Goal: Information Seeking & Learning: Find specific page/section

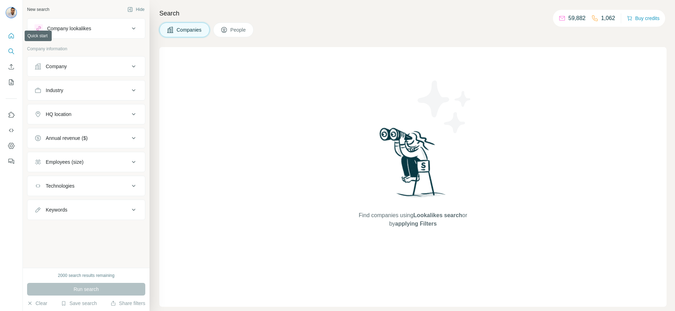
click at [12, 37] on icon "Quick start" at bounding box center [11, 35] width 7 height 7
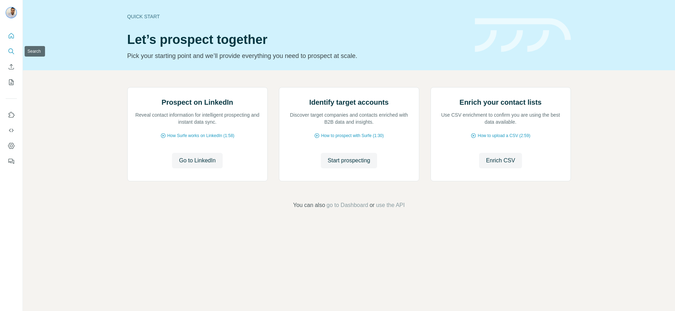
click at [13, 54] on icon "Search" at bounding box center [11, 51] width 7 height 7
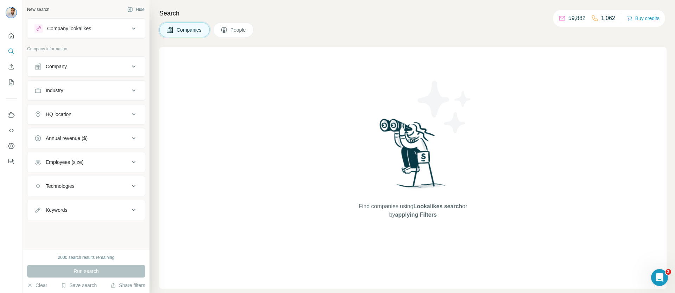
click at [121, 68] on div "Company" at bounding box center [81, 66] width 95 height 7
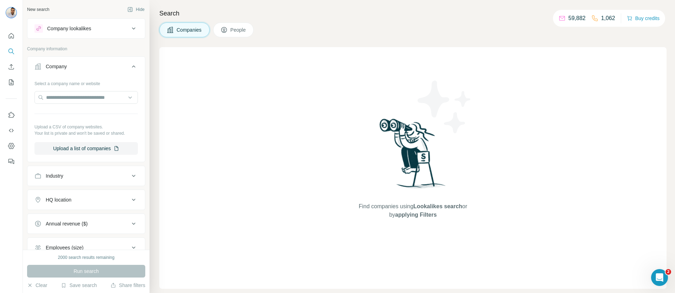
click at [130, 67] on icon at bounding box center [134, 66] width 8 height 8
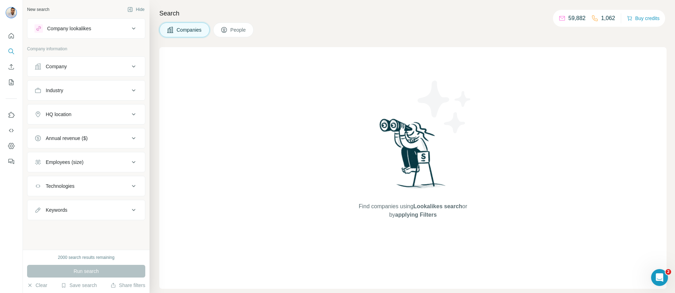
click at [107, 67] on div "Company" at bounding box center [81, 66] width 95 height 7
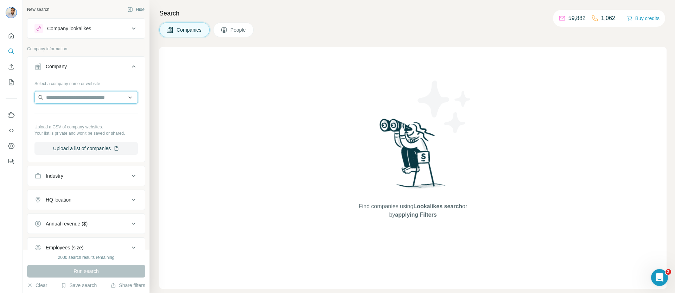
click at [93, 97] on input "text" at bounding box center [85, 97] width 103 height 13
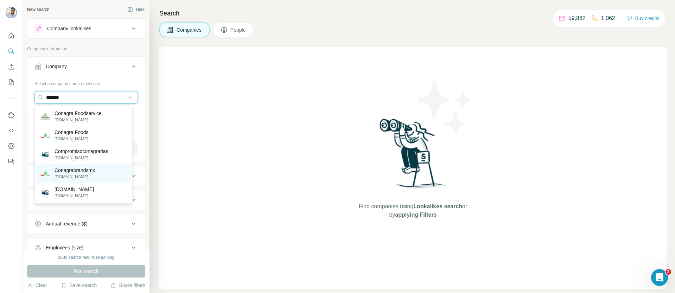
type input "*******"
click at [105, 172] on div "Conagrabrandsmx conagrabrands.com.mx" at bounding box center [83, 173] width 95 height 19
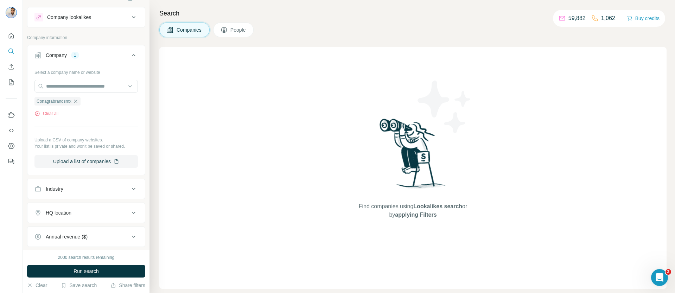
scroll to position [13, 0]
click at [231, 31] on button "People" at bounding box center [233, 30] width 41 height 15
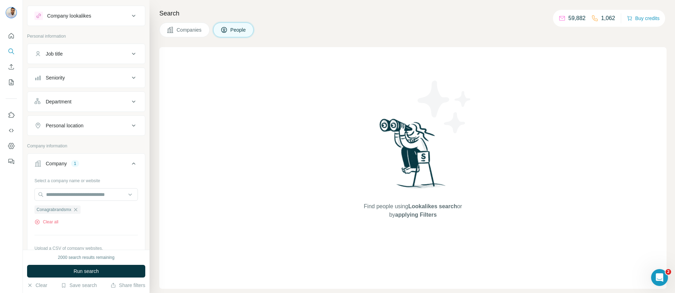
click at [182, 27] on span "Companies" at bounding box center [190, 29] width 26 height 7
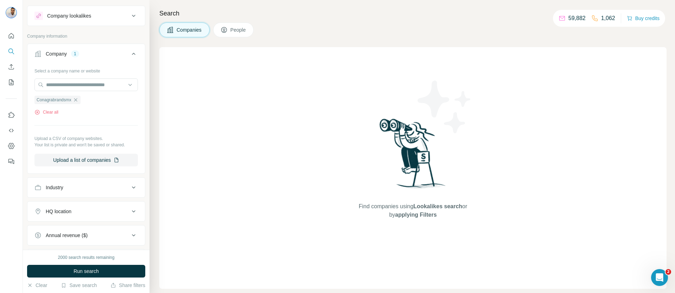
click at [241, 29] on span "People" at bounding box center [239, 29] width 16 height 7
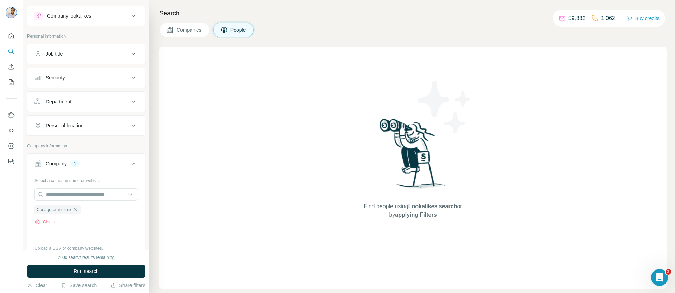
click at [76, 56] on div "Job title" at bounding box center [81, 53] width 95 height 7
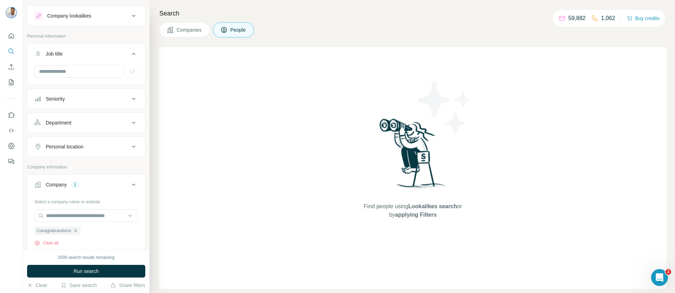
click at [130, 51] on icon at bounding box center [134, 54] width 8 height 8
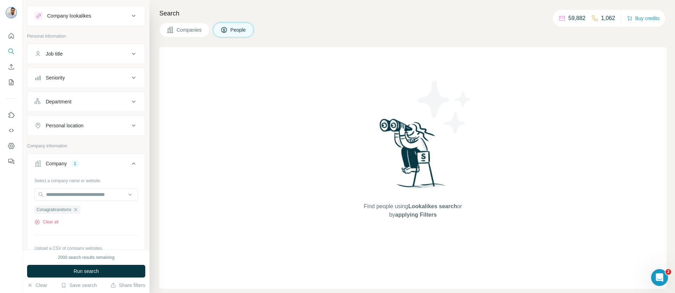
click at [102, 102] on div "Department" at bounding box center [81, 101] width 95 height 7
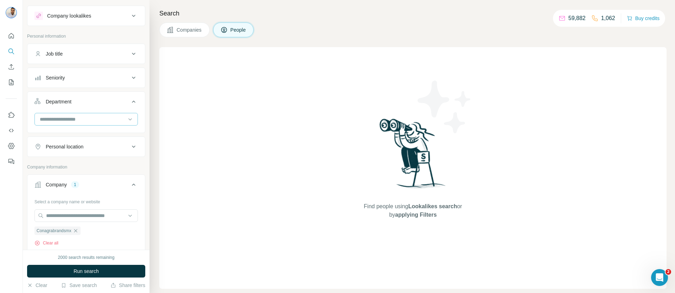
click at [128, 121] on div at bounding box center [85, 119] width 103 height 13
click at [65, 171] on p "Supply Chain" at bounding box center [54, 173] width 29 height 7
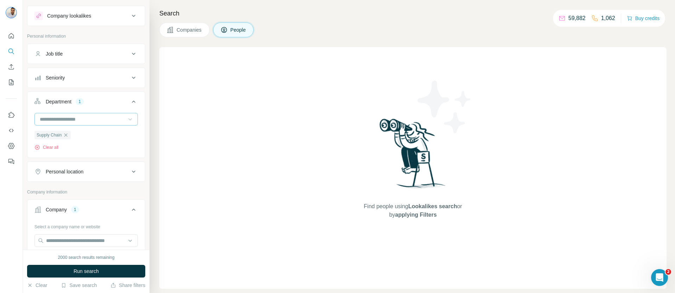
click at [127, 120] on icon at bounding box center [130, 119] width 7 height 7
click at [74, 170] on div "Procurement" at bounding box center [83, 172] width 86 height 7
click at [111, 117] on input at bounding box center [82, 119] width 87 height 8
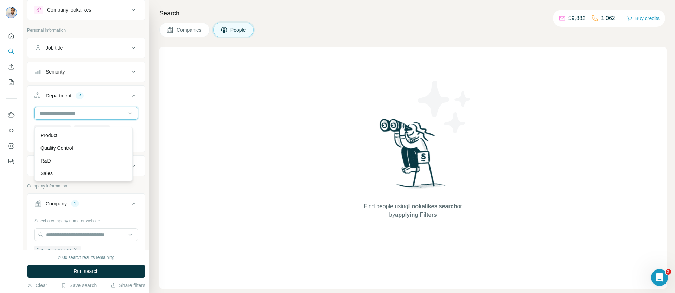
scroll to position [24, 0]
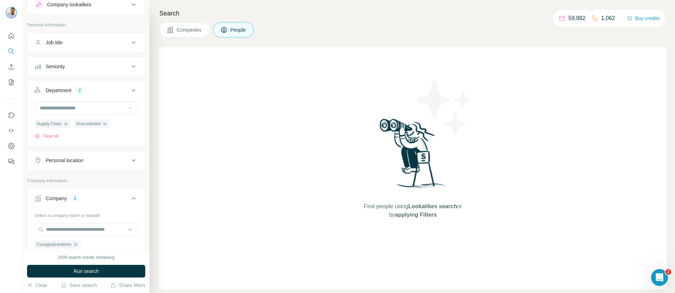
click at [137, 129] on div "Supply Chain Procurement Clear all" at bounding box center [86, 123] width 118 height 43
click at [113, 106] on input at bounding box center [82, 108] width 87 height 8
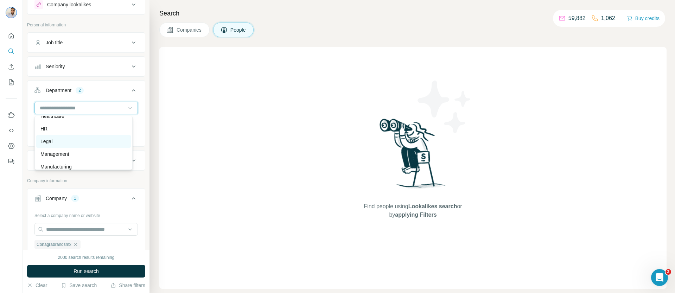
scroll to position [108, 0]
click at [127, 106] on icon at bounding box center [130, 108] width 7 height 7
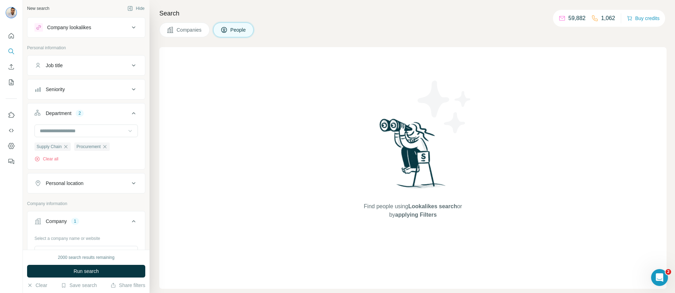
scroll to position [0, 0]
click at [120, 91] on div "Seniority" at bounding box center [81, 90] width 95 height 7
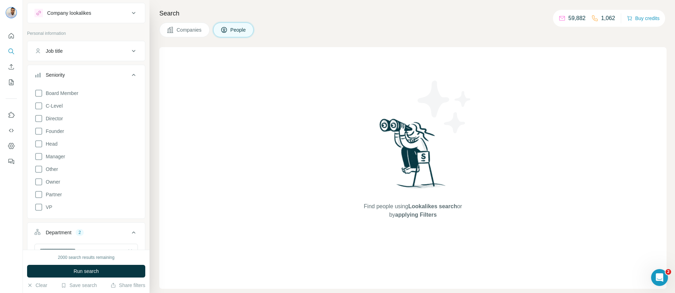
scroll to position [30, 0]
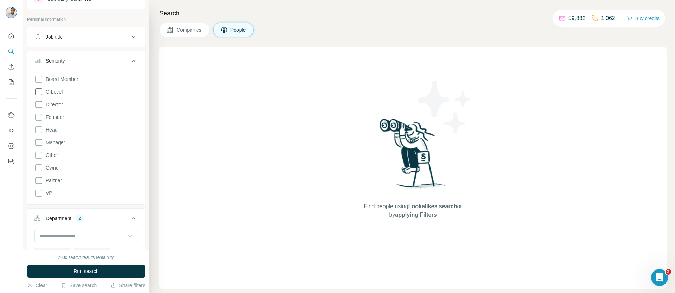
click at [39, 93] on icon at bounding box center [38, 92] width 8 height 8
click at [42, 97] on div "Board Member C-Level Director Founder Head Manager Other Owner Partner VP Clear…" at bounding box center [85, 140] width 103 height 136
click at [38, 92] on icon at bounding box center [38, 92] width 8 height 8
click at [40, 146] on icon at bounding box center [38, 142] width 7 height 7
click at [38, 88] on icon at bounding box center [38, 92] width 8 height 8
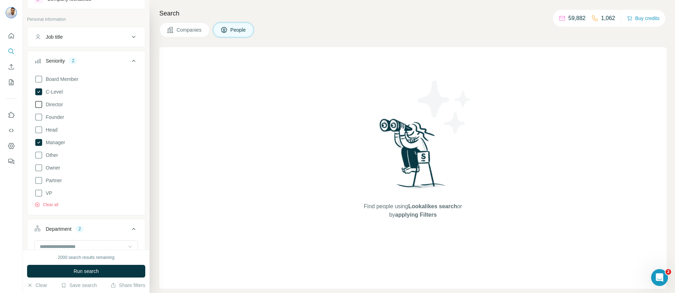
click at [53, 107] on span "Director" at bounding box center [53, 104] width 20 height 7
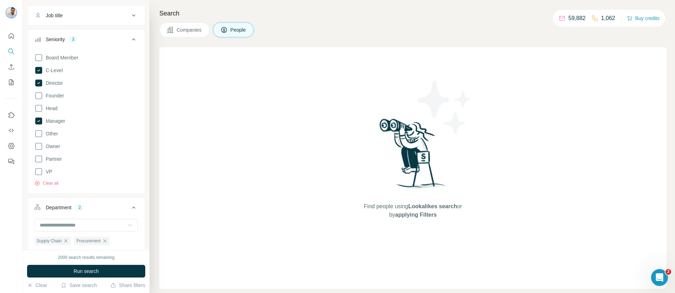
scroll to position [52, 0]
click at [130, 36] on icon at bounding box center [134, 38] width 8 height 8
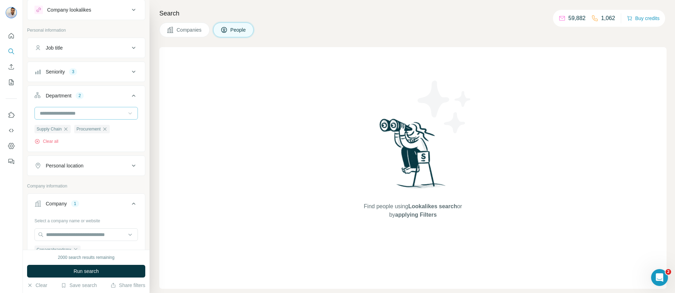
scroll to position [13, 0]
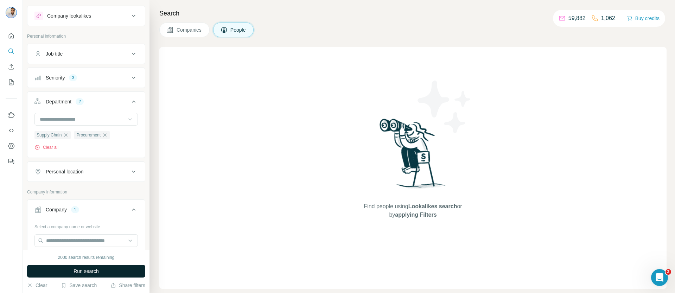
click at [89, 271] on span "Run search" at bounding box center [86, 271] width 25 height 7
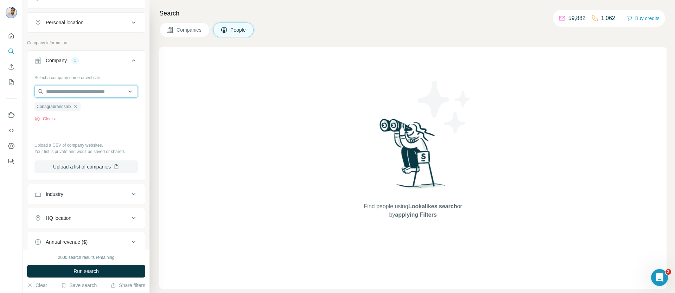
click at [89, 96] on input "text" at bounding box center [85, 91] width 103 height 13
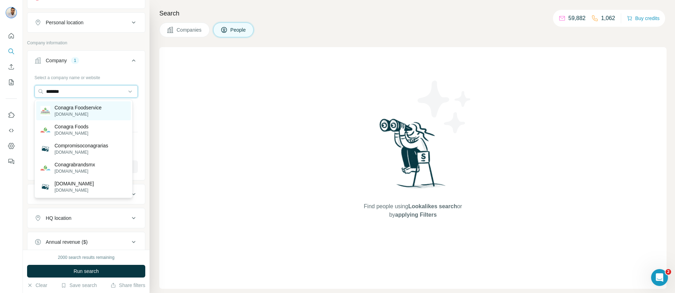
type input "*******"
click at [108, 113] on div "Conagra Foodservice conagrafoodservice.com" at bounding box center [83, 110] width 95 height 19
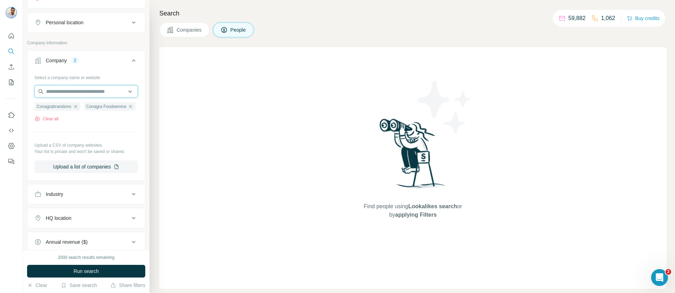
click at [101, 95] on input "text" at bounding box center [85, 91] width 103 height 13
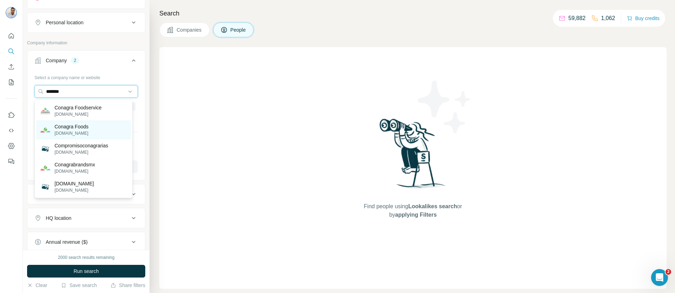
type input "*******"
click at [103, 129] on div "Conagra Foods conagrabrands.ca" at bounding box center [83, 129] width 95 height 19
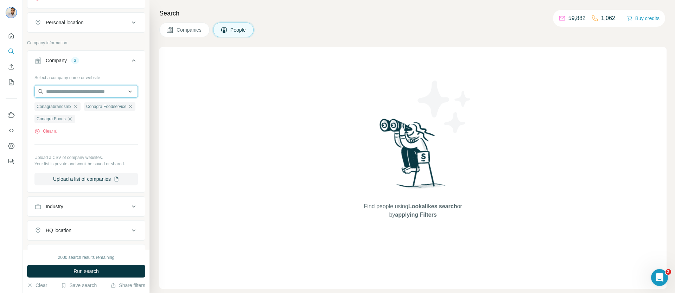
click at [98, 93] on input "text" at bounding box center [85, 91] width 103 height 13
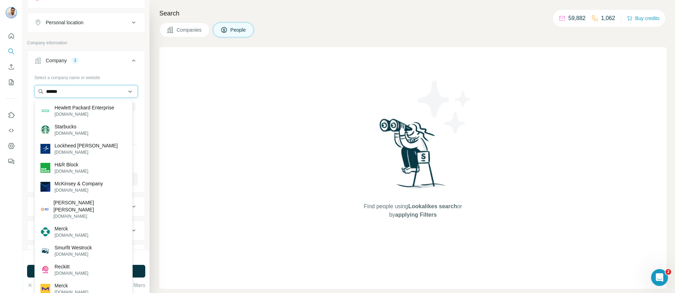
type input "*******"
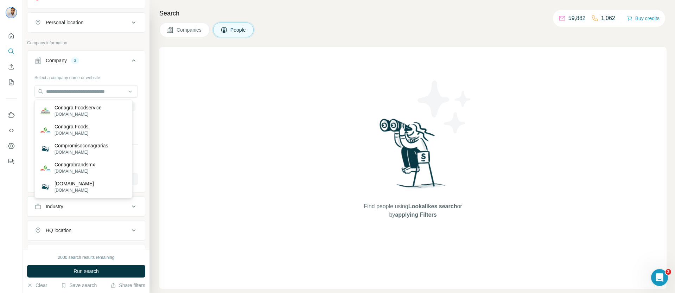
click at [139, 147] on div "Select a company name or website Conagrabrandsmx Conagra Foodservice Conagra Fo…" at bounding box center [86, 131] width 118 height 119
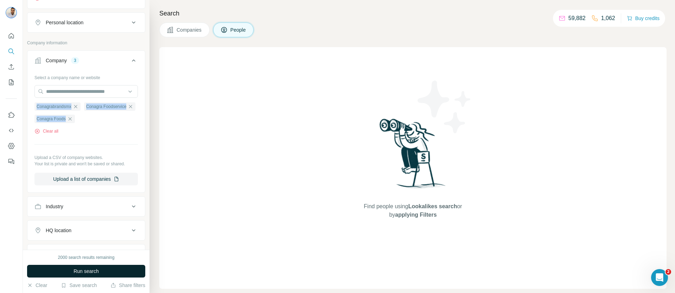
click at [96, 270] on span "Run search" at bounding box center [86, 271] width 25 height 7
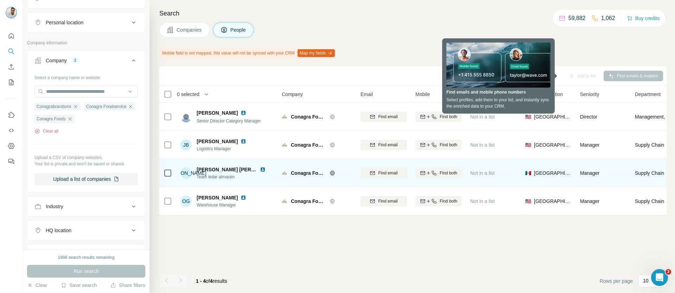
drag, startPoint x: 529, startPoint y: 174, endPoint x: 559, endPoint y: 172, distance: 30.3
click at [559, 172] on div "🇲🇽 Mexico" at bounding box center [548, 172] width 46 height 19
drag, startPoint x: 549, startPoint y: 174, endPoint x: 531, endPoint y: 174, distance: 17.9
click at [531, 174] on div "🇲🇽 Mexico" at bounding box center [548, 172] width 46 height 19
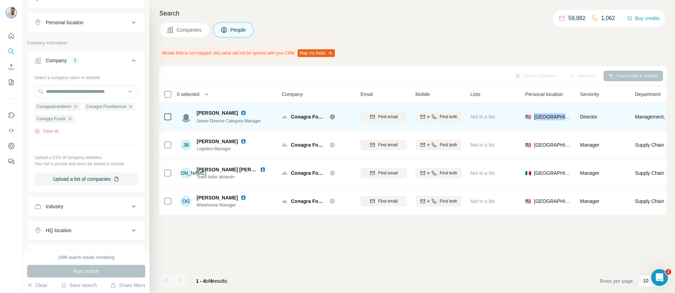
drag, startPoint x: 535, startPoint y: 116, endPoint x: 569, endPoint y: 116, distance: 34.1
click at [569, 116] on div "🇺🇸 United States" at bounding box center [548, 116] width 46 height 19
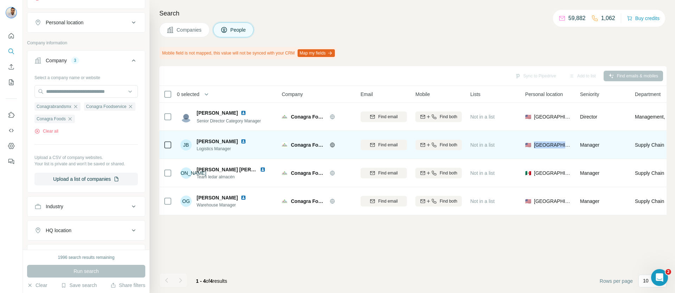
drag, startPoint x: 544, startPoint y: 145, endPoint x: 572, endPoint y: 146, distance: 27.5
click at [572, 146] on td "🇺🇸 United States" at bounding box center [548, 145] width 55 height 28
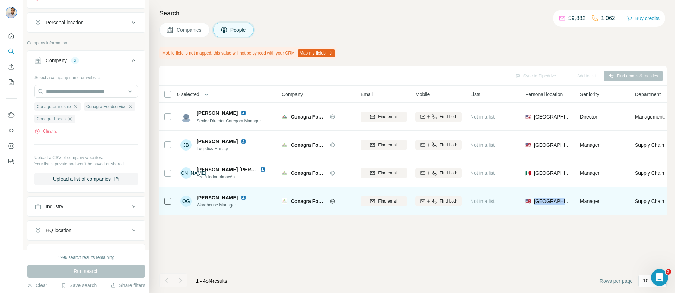
drag, startPoint x: 533, startPoint y: 199, endPoint x: 574, endPoint y: 201, distance: 40.5
click at [574, 201] on td "🇺🇸 United States" at bounding box center [548, 201] width 55 height 28
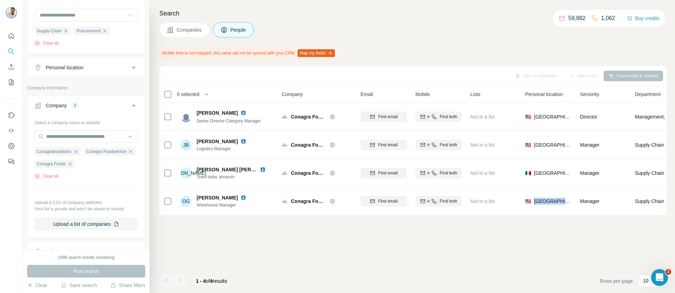
scroll to position [116, 0]
click at [94, 70] on div "Personal location" at bounding box center [81, 68] width 95 height 7
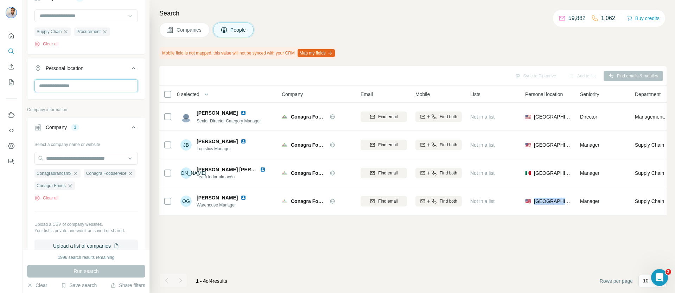
click at [96, 87] on input "text" at bounding box center [85, 86] width 103 height 13
type input "****"
click at [107, 100] on div "🇲🇽 Mexico" at bounding box center [83, 108] width 95 height 25
click at [106, 105] on div "🇲🇽 Mexico" at bounding box center [83, 105] width 86 height 8
click at [118, 105] on icon at bounding box center [122, 105] width 8 height 8
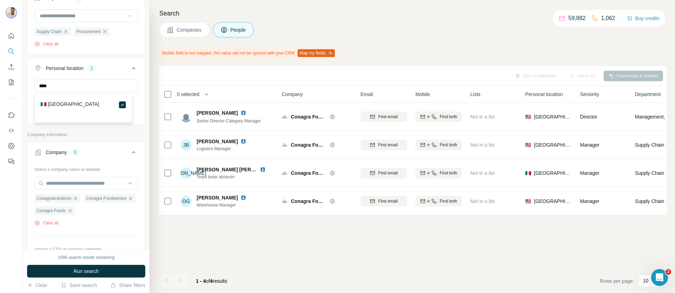
click at [130, 66] on icon at bounding box center [134, 68] width 8 height 8
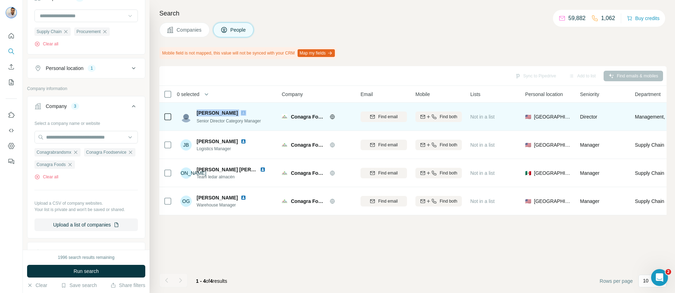
drag, startPoint x: 197, startPoint y: 113, endPoint x: 236, endPoint y: 111, distance: 39.1
click at [236, 111] on div "[PERSON_NAME]" at bounding box center [229, 112] width 64 height 7
drag, startPoint x: 197, startPoint y: 112, endPoint x: 225, endPoint y: 113, distance: 28.2
click at [225, 113] on div "[PERSON_NAME]" at bounding box center [229, 112] width 64 height 7
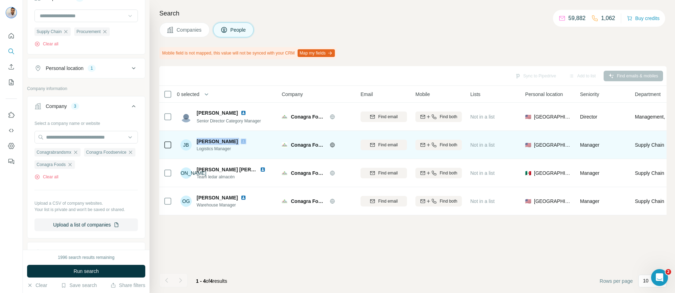
drag, startPoint x: 198, startPoint y: 142, endPoint x: 234, endPoint y: 142, distance: 36.3
click at [234, 142] on div "Jared Boswell" at bounding box center [226, 141] width 58 height 7
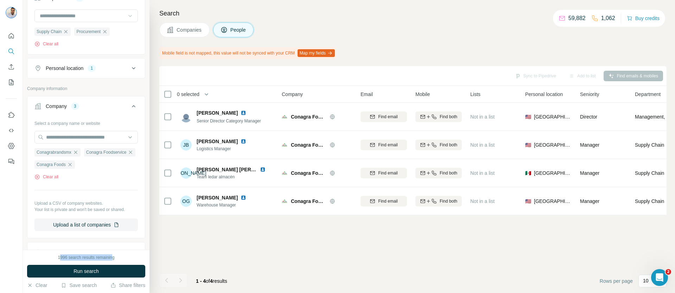
drag, startPoint x: 60, startPoint y: 256, endPoint x: 113, endPoint y: 256, distance: 52.8
click at [113, 256] on div "1996 search results remaining" at bounding box center [86, 257] width 57 height 6
click at [58, 257] on div "1996 search results remaining" at bounding box center [86, 257] width 57 height 6
drag, startPoint x: 56, startPoint y: 257, endPoint x: 120, endPoint y: 257, distance: 63.4
click at [120, 257] on div "1996 search results remaining" at bounding box center [86, 257] width 118 height 6
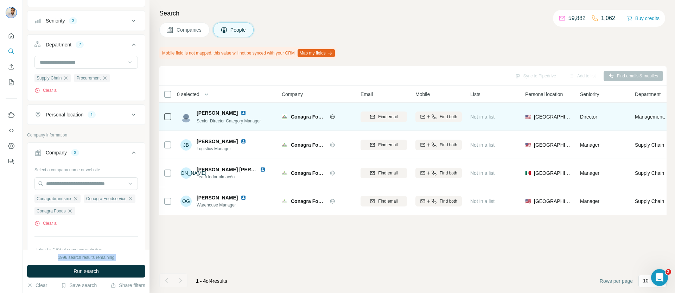
scroll to position [70, 0]
drag, startPoint x: 196, startPoint y: 112, endPoint x: 223, endPoint y: 112, distance: 26.4
click at [223, 112] on div "[PERSON_NAME]" at bounding box center [229, 112] width 64 height 7
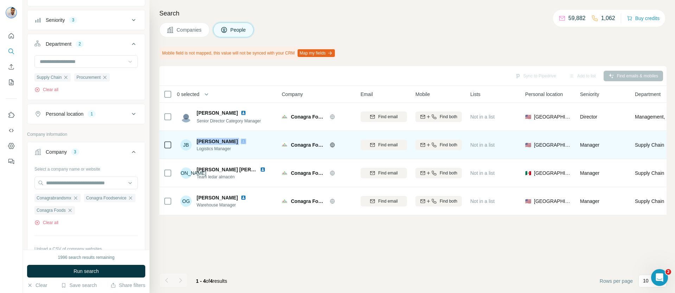
drag, startPoint x: 196, startPoint y: 141, endPoint x: 237, endPoint y: 141, distance: 40.8
click at [237, 141] on div "JB Jared Boswell Logistics Manager" at bounding box center [218, 145] width 74 height 14
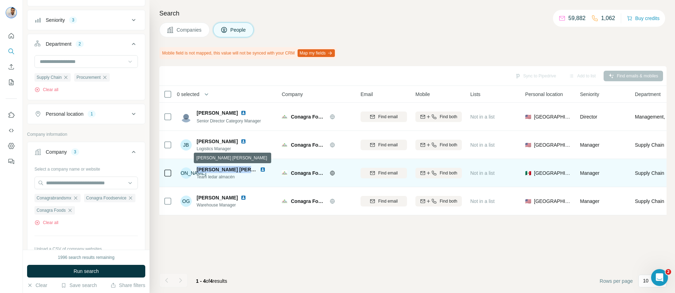
drag, startPoint x: 197, startPoint y: 169, endPoint x: 255, endPoint y: 169, distance: 57.7
click at [255, 169] on span "Juan Antonio Villalobos Leyva" at bounding box center [239, 170] width 84 height 6
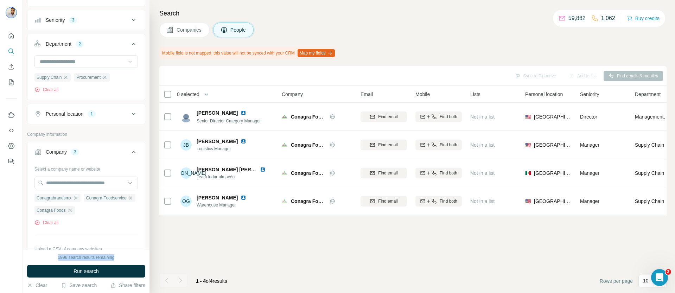
drag, startPoint x: 56, startPoint y: 258, endPoint x: 118, endPoint y: 258, distance: 62.3
click at [118, 258] on div "1996 search results remaining" at bounding box center [86, 257] width 118 height 6
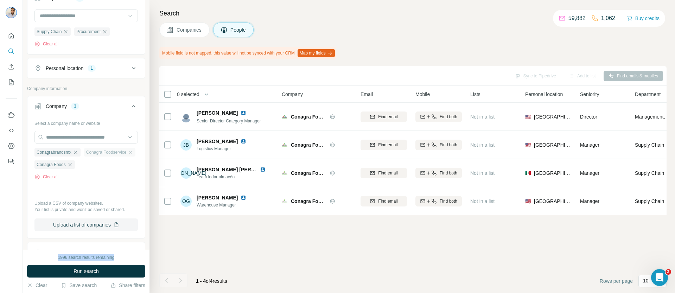
scroll to position [124, 0]
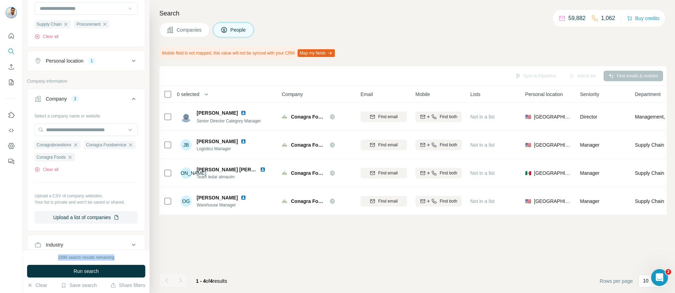
click at [58, 257] on div "1996 search results remaining" at bounding box center [86, 257] width 57 height 6
drag, startPoint x: 56, startPoint y: 257, endPoint x: 124, endPoint y: 255, distance: 68.0
click at [124, 255] on div "1996 search results remaining" at bounding box center [86, 257] width 118 height 6
click at [58, 257] on div "1996 search results remaining" at bounding box center [86, 257] width 57 height 6
drag, startPoint x: 57, startPoint y: 257, endPoint x: 68, endPoint y: 257, distance: 10.6
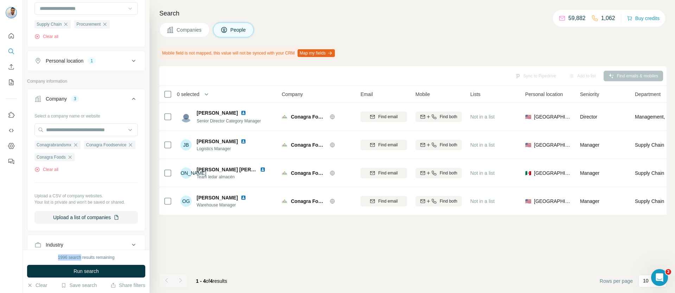
click at [68, 257] on div "1996 search results remaining" at bounding box center [86, 257] width 57 height 6
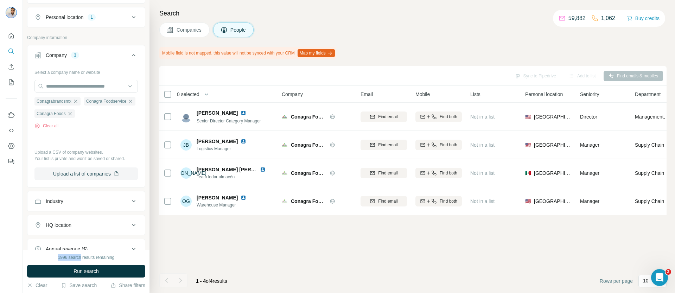
scroll to position [171, 0]
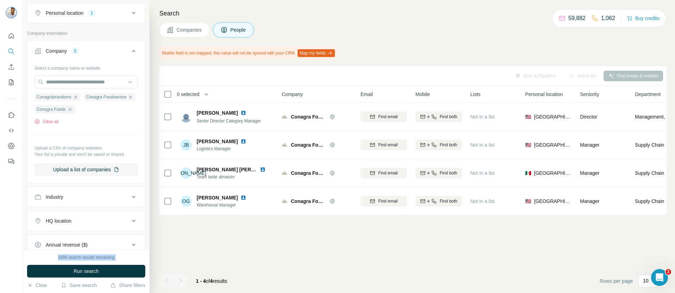
drag, startPoint x: 57, startPoint y: 257, endPoint x: 117, endPoint y: 258, distance: 60.5
click at [117, 258] on div "1996 search results remaining" at bounding box center [86, 257] width 118 height 6
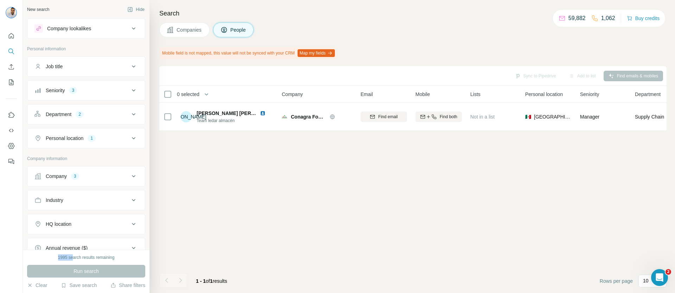
drag, startPoint x: 56, startPoint y: 257, endPoint x: 68, endPoint y: 256, distance: 12.4
click at [71, 256] on div "1995 search results remaining" at bounding box center [86, 257] width 118 height 6
drag, startPoint x: 67, startPoint y: 256, endPoint x: 51, endPoint y: 258, distance: 15.9
click at [51, 258] on div "1995 search results remaining" at bounding box center [86, 257] width 118 height 6
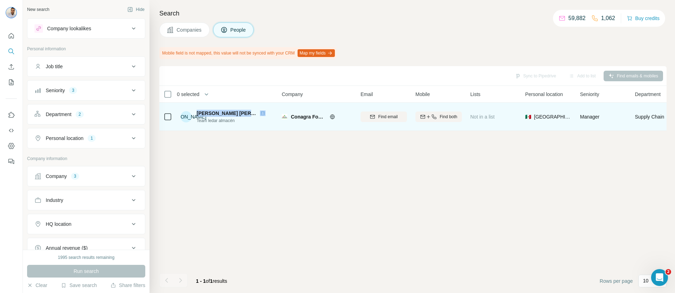
drag, startPoint x: 195, startPoint y: 113, endPoint x: 259, endPoint y: 110, distance: 64.1
click at [259, 110] on div "JA Juan Antonio Villalobos Leyva Team ledar almacén" at bounding box center [228, 117] width 94 height 14
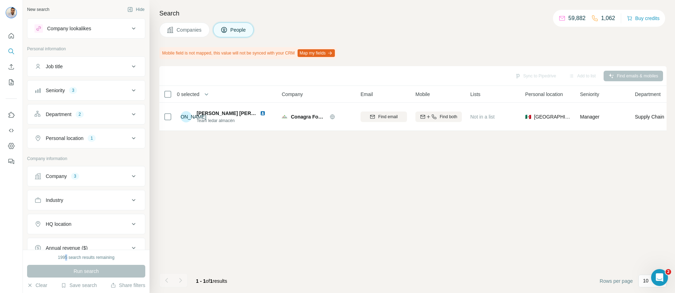
click at [63, 257] on div "1995 search results remaining" at bounding box center [86, 257] width 57 height 6
click at [81, 67] on div "Job title" at bounding box center [81, 66] width 95 height 7
click at [75, 87] on input "text" at bounding box center [78, 84] width 89 height 13
type input "*******"
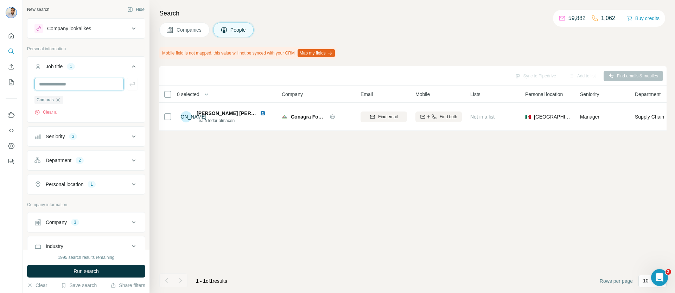
click at [74, 86] on input "text" at bounding box center [78, 84] width 89 height 13
click at [65, 87] on input "text" at bounding box center [78, 84] width 89 height 13
type input "**********"
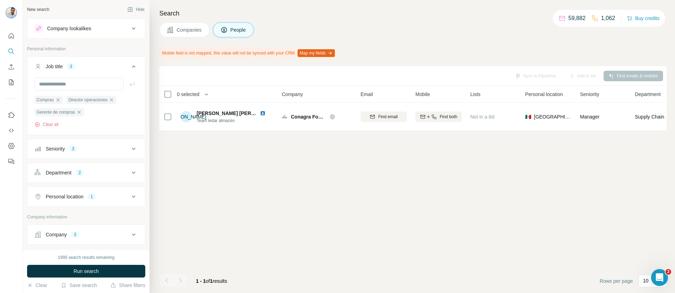
drag, startPoint x: 107, startPoint y: 267, endPoint x: 142, endPoint y: 210, distance: 66.9
click at [107, 267] on button "Run search" at bounding box center [86, 271] width 118 height 13
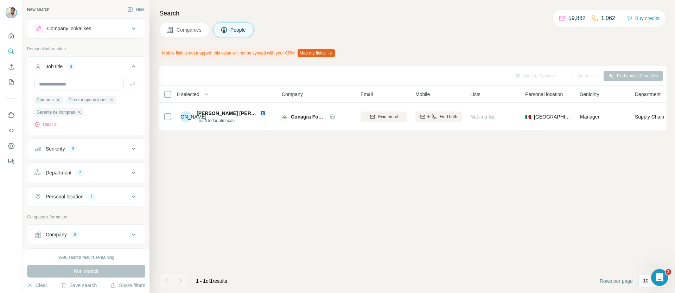
click at [103, 174] on div "Department 2" at bounding box center [81, 172] width 95 height 7
click at [67, 206] on icon "button" at bounding box center [66, 206] width 6 height 6
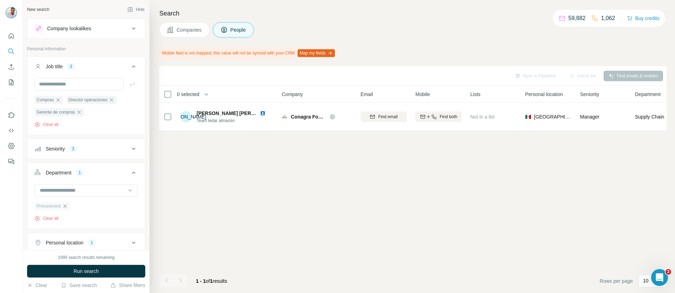
click at [67, 208] on icon "button" at bounding box center [65, 206] width 6 height 6
click at [79, 192] on input at bounding box center [82, 191] width 87 height 8
click at [156, 187] on div "Search Companies People Mobile field is not mapped, this value will not be sync…" at bounding box center [413, 146] width 526 height 293
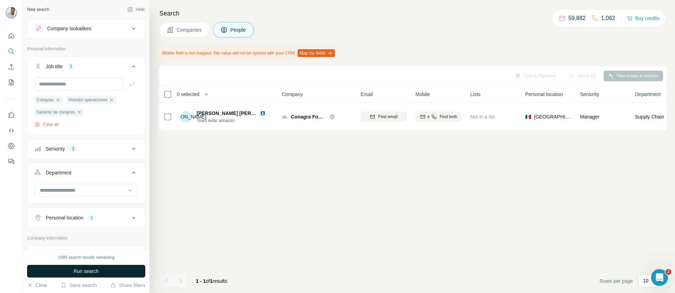
click at [108, 275] on button "Run search" at bounding box center [86, 271] width 118 height 13
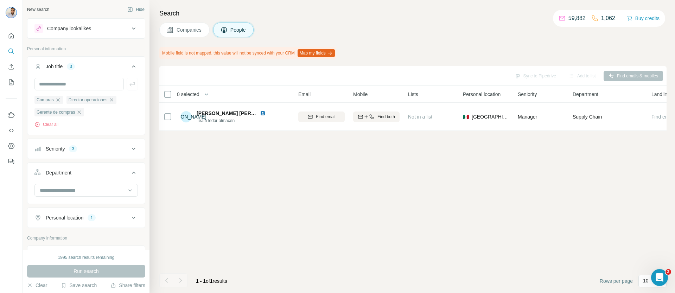
scroll to position [0, 102]
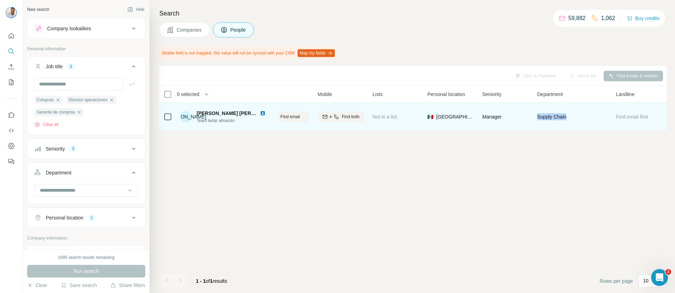
drag, startPoint x: 565, startPoint y: 116, endPoint x: 532, endPoint y: 118, distance: 32.4
click at [533, 118] on td "Supply Chain" at bounding box center [572, 117] width 79 height 28
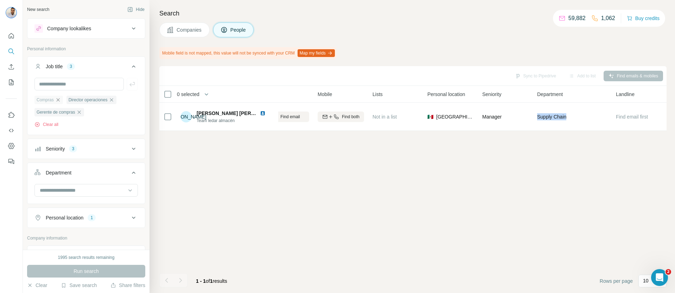
click at [58, 100] on icon "button" at bounding box center [58, 100] width 6 height 6
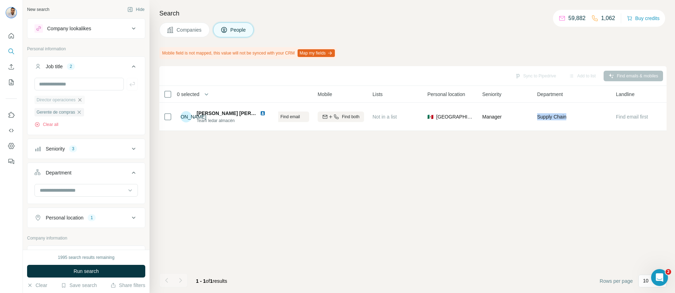
click at [82, 99] on icon "button" at bounding box center [80, 100] width 6 height 6
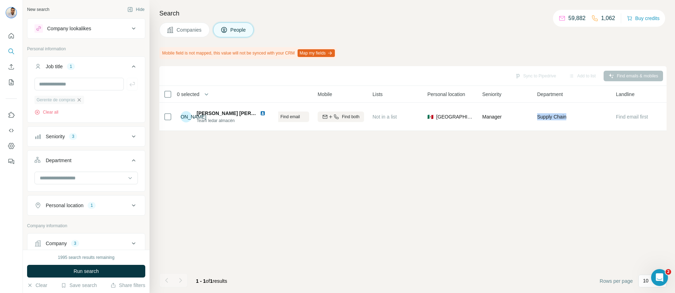
click at [81, 100] on icon "button" at bounding box center [79, 100] width 6 height 6
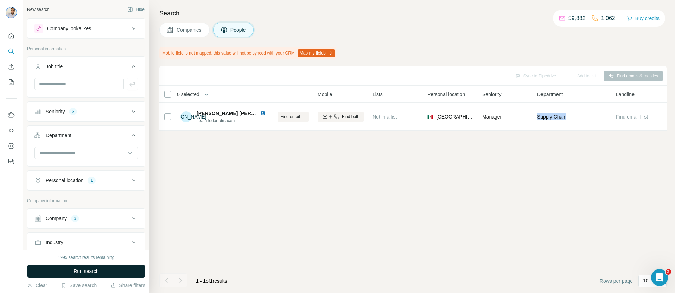
click at [92, 270] on span "Run search" at bounding box center [86, 271] width 25 height 7
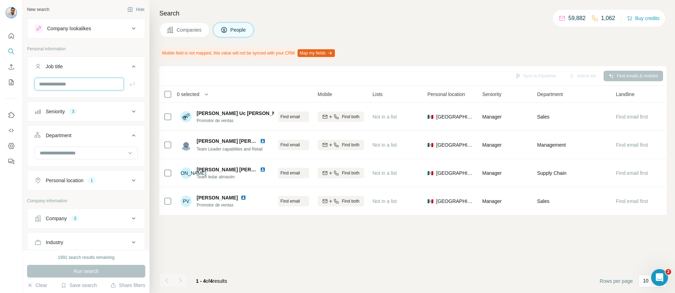
click at [63, 87] on input "text" at bounding box center [78, 84] width 89 height 13
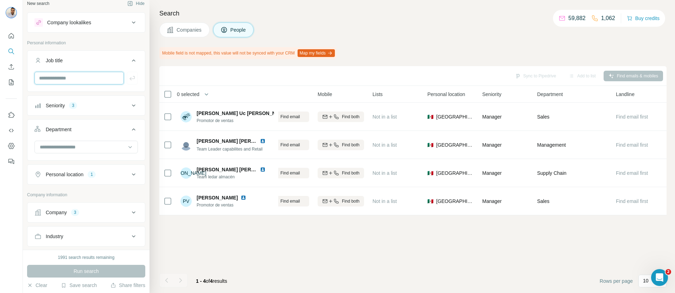
scroll to position [13, 0]
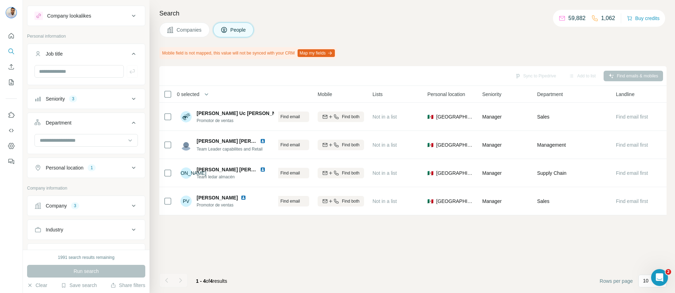
click at [109, 98] on div "Seniority 3" at bounding box center [81, 98] width 95 height 7
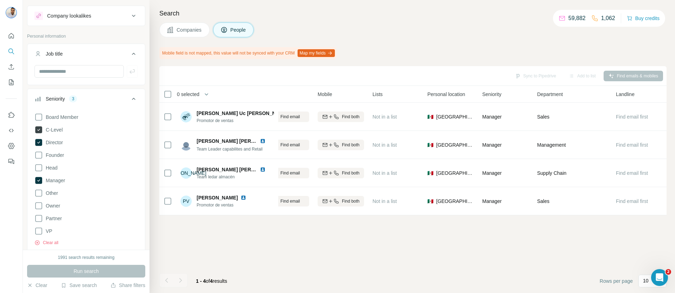
click at [39, 131] on icon at bounding box center [38, 129] width 7 height 7
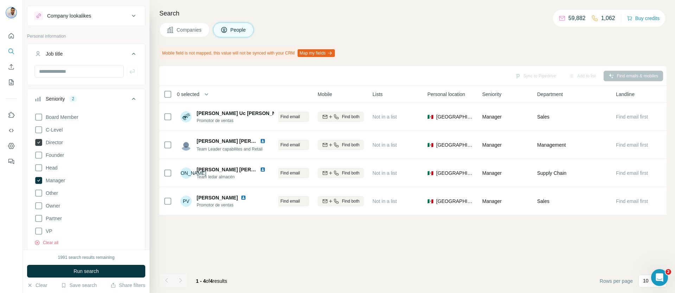
click at [38, 141] on icon at bounding box center [38, 142] width 7 height 7
click at [38, 181] on icon at bounding box center [38, 180] width 3 height 2
click at [131, 99] on icon at bounding box center [134, 99] width 8 height 8
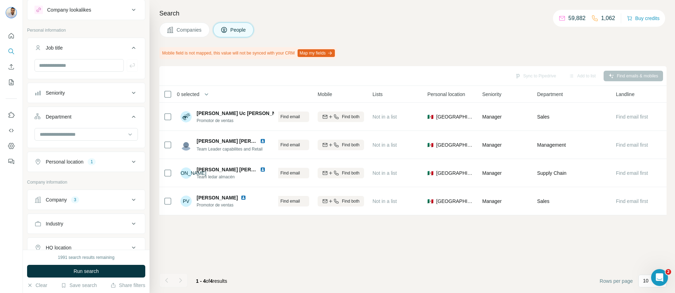
scroll to position [26, 0]
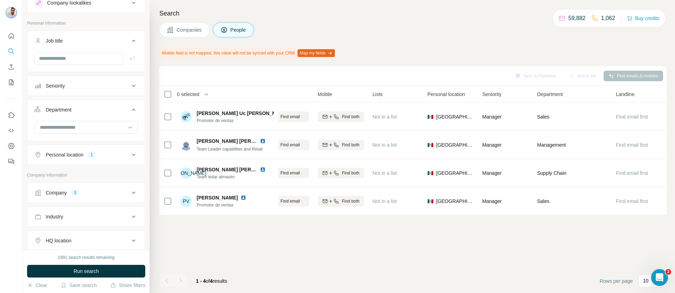
click at [96, 155] on div "1" at bounding box center [92, 155] width 8 height 6
click at [114, 154] on div "Personal location 1" at bounding box center [81, 154] width 95 height 7
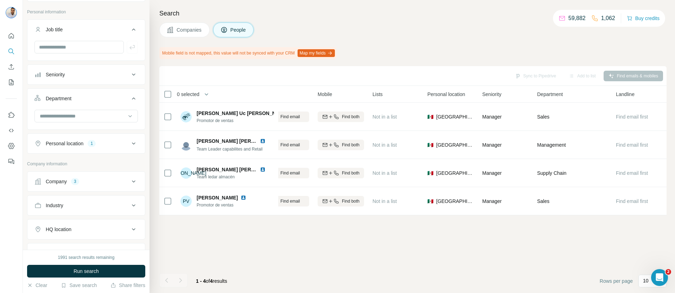
scroll to position [38, 0]
click at [123, 145] on div "Personal location 1" at bounding box center [81, 142] width 95 height 7
click at [82, 176] on icon "button" at bounding box center [85, 177] width 6 height 6
click at [130, 144] on icon at bounding box center [134, 143] width 8 height 8
click at [95, 177] on div "Company 3" at bounding box center [81, 180] width 95 height 7
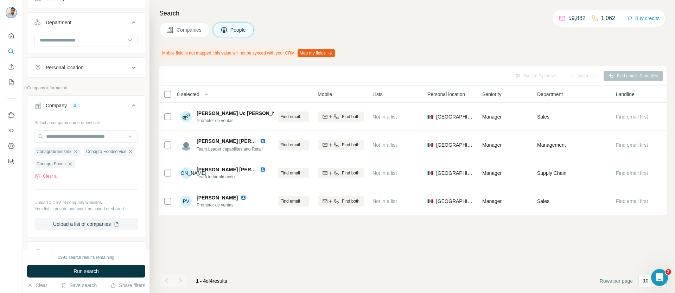
click at [130, 105] on icon at bounding box center [134, 105] width 8 height 8
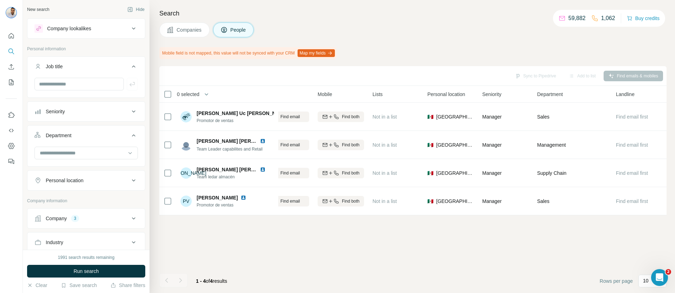
click at [114, 136] on div "Department" at bounding box center [81, 135] width 95 height 7
click at [111, 137] on div "Department" at bounding box center [81, 135] width 95 height 7
click at [107, 152] on input at bounding box center [82, 153] width 87 height 8
click at [74, 187] on div "Procurement" at bounding box center [83, 187] width 86 height 7
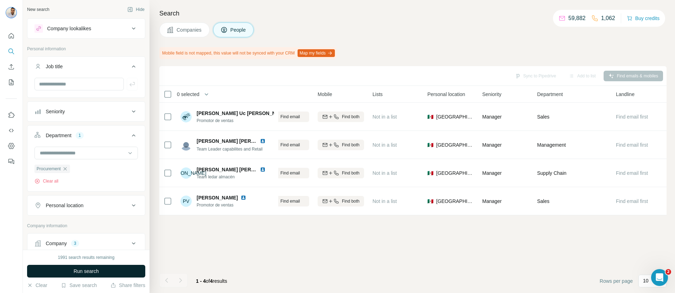
click at [95, 271] on span "Run search" at bounding box center [86, 271] width 25 height 7
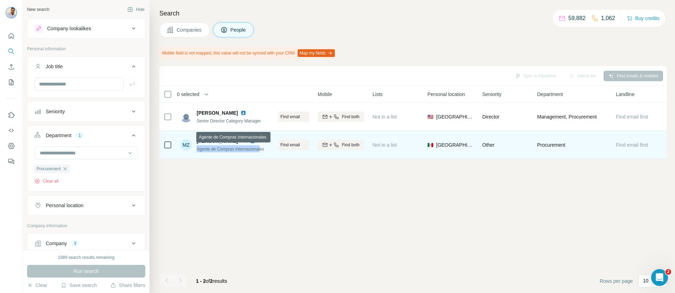
drag, startPoint x: 198, startPoint y: 149, endPoint x: 284, endPoint y: 149, distance: 86.6
click at [264, 149] on span "Agente de Compras Internacionales" at bounding box center [230, 149] width 67 height 5
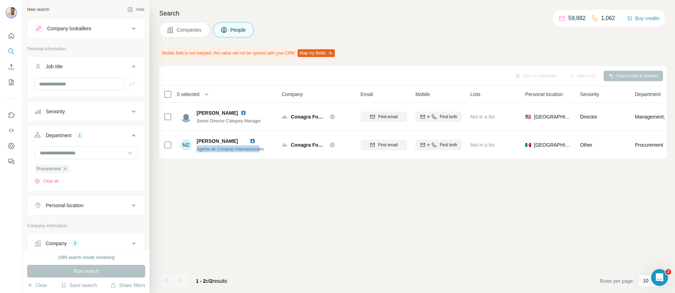
click at [121, 110] on div "Seniority" at bounding box center [81, 111] width 95 height 7
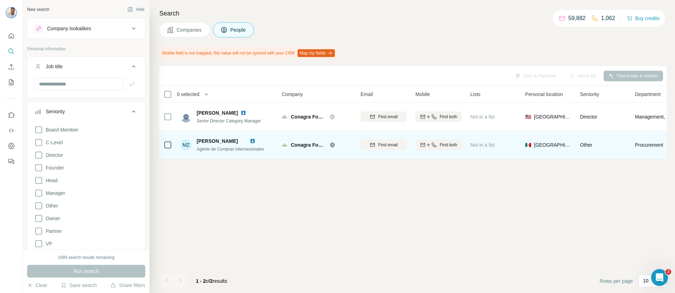
click at [212, 151] on div "Agente de Compras Internacionales" at bounding box center [230, 148] width 67 height 7
drag, startPoint x: 211, startPoint y: 149, endPoint x: 196, endPoint y: 149, distance: 14.8
click at [196, 149] on div "MZ Marcela Zamudio Gutiérrez Agente de Compras Internacionales" at bounding box center [222, 145] width 83 height 15
click at [256, 141] on img at bounding box center [253, 141] width 6 height 6
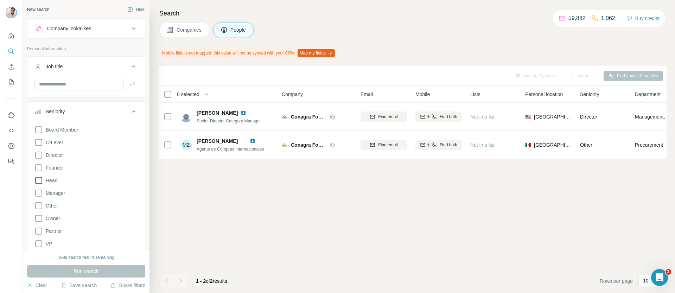
click at [51, 182] on span "Head" at bounding box center [50, 180] width 14 height 7
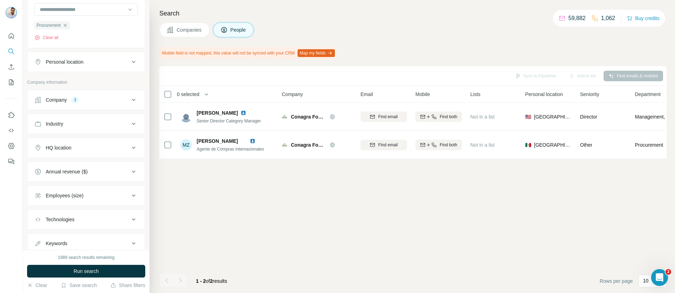
scroll to position [220, 0]
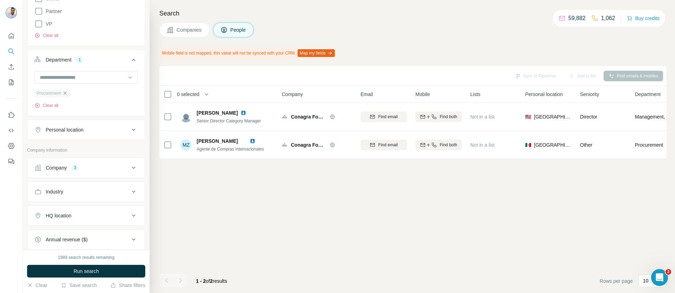
click at [67, 93] on icon "button" at bounding box center [65, 93] width 6 height 6
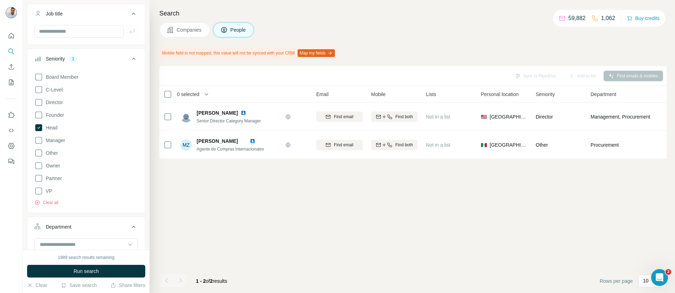
scroll to position [0, 102]
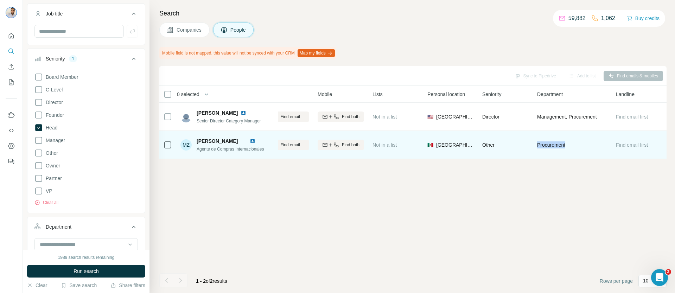
drag, startPoint x: 534, startPoint y: 144, endPoint x: 575, endPoint y: 144, distance: 40.8
click at [575, 144] on div "Procurement" at bounding box center [572, 144] width 70 height 19
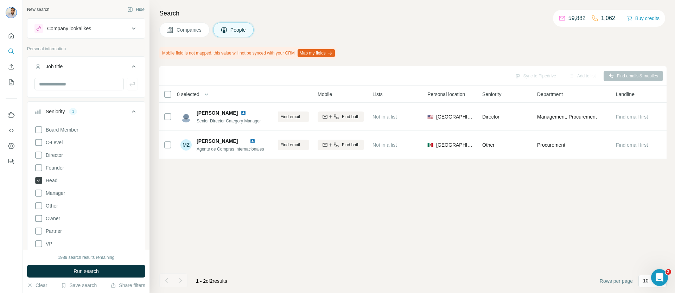
click at [40, 182] on icon at bounding box center [38, 180] width 7 height 7
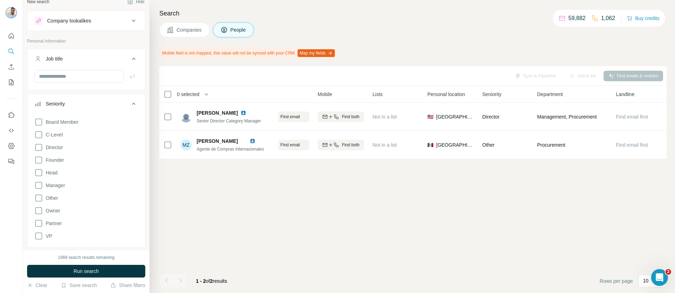
scroll to position [30, 0]
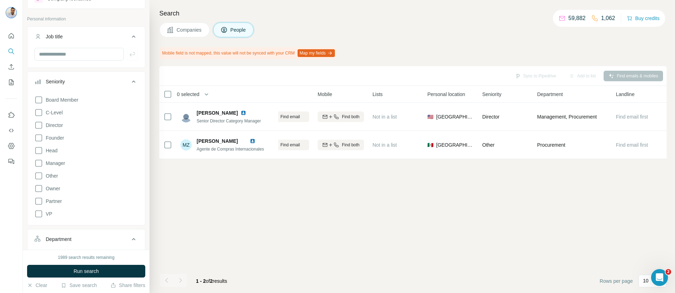
click at [130, 80] on icon at bounding box center [134, 81] width 8 height 8
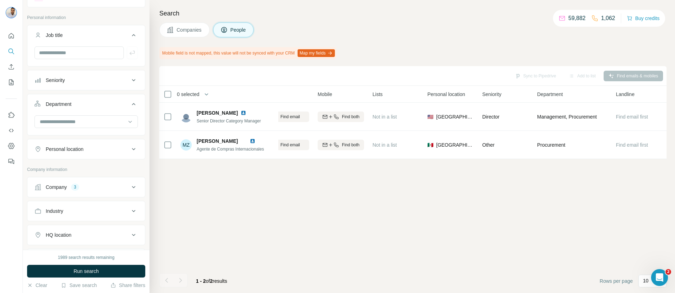
scroll to position [33, 0]
click at [109, 117] on input at bounding box center [82, 120] width 87 height 8
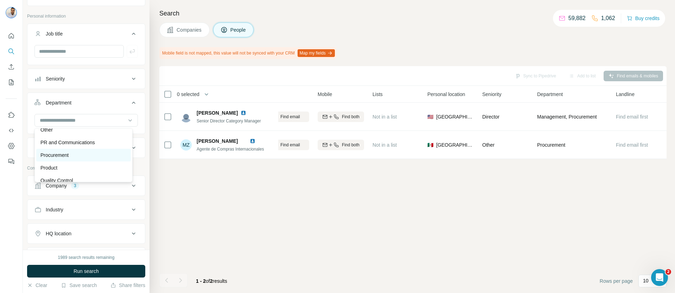
click at [85, 158] on div "Procurement" at bounding box center [83, 155] width 86 height 7
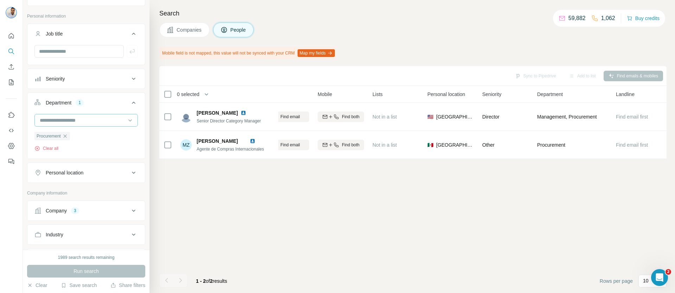
click at [109, 121] on input at bounding box center [82, 120] width 87 height 8
click at [69, 171] on p "Supply Chain" at bounding box center [54, 174] width 29 height 7
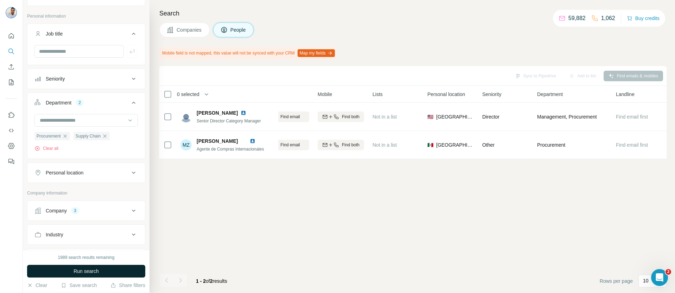
click at [114, 271] on button "Run search" at bounding box center [86, 271] width 118 height 13
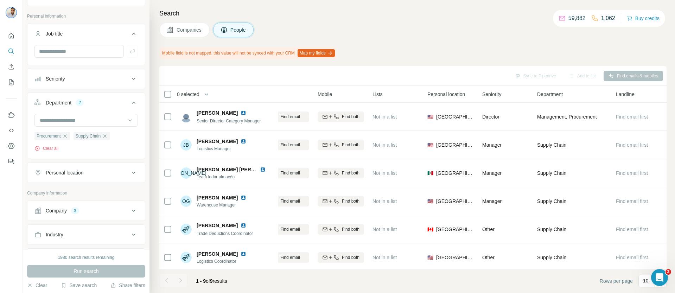
click at [90, 176] on div "Personal location" at bounding box center [81, 172] width 95 height 7
click at [83, 188] on input "text" at bounding box center [85, 190] width 103 height 13
type input "****"
click at [90, 210] on div "🇲🇽 Mexico" at bounding box center [83, 209] width 86 height 8
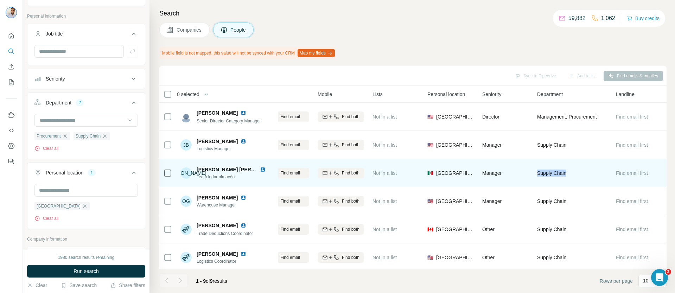
drag, startPoint x: 533, startPoint y: 174, endPoint x: 573, endPoint y: 175, distance: 39.8
click at [573, 175] on td "Supply Chain" at bounding box center [572, 173] width 79 height 28
drag, startPoint x: 499, startPoint y: 174, endPoint x: 483, endPoint y: 174, distance: 16.2
click at [483, 174] on div "Manager" at bounding box center [506, 172] width 46 height 19
click at [263, 169] on img at bounding box center [263, 170] width 6 height 6
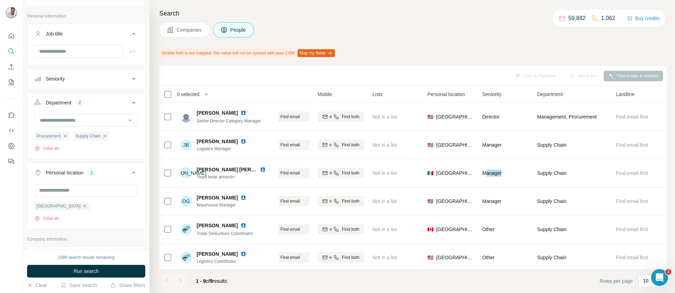
click at [183, 31] on span "Companies" at bounding box center [190, 29] width 26 height 7
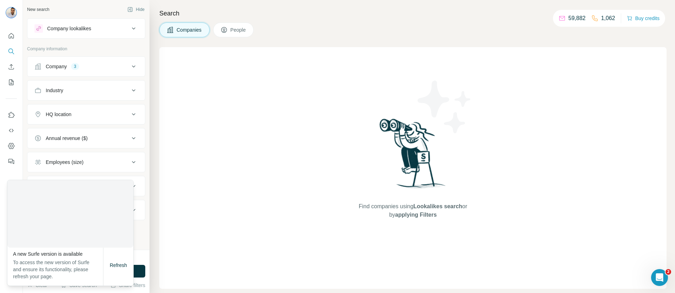
click at [100, 69] on div "Company 3" at bounding box center [81, 66] width 95 height 7
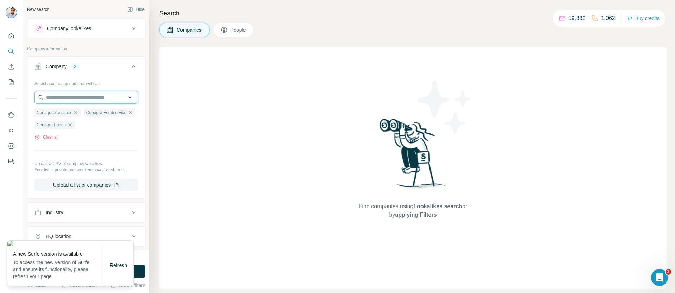
click at [81, 99] on input "text" at bounding box center [85, 97] width 103 height 13
click at [115, 99] on input "**********" at bounding box center [85, 97] width 103 height 13
paste input "text"
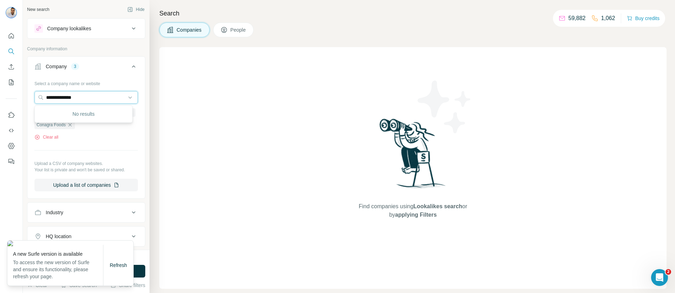
type input "**********"
click at [112, 129] on ul "Conagrabrandsmx Conagra Foodservice Conagra Foods" at bounding box center [85, 118] width 103 height 21
click at [92, 97] on input "text" at bounding box center [85, 97] width 103 height 13
type input "*******"
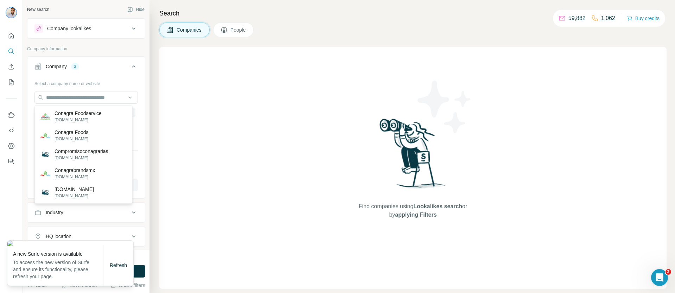
click at [134, 95] on div "Select a company name or website Conagrabrandsmx Conagra Foodservice Conagra Fo…" at bounding box center [86, 137] width 118 height 119
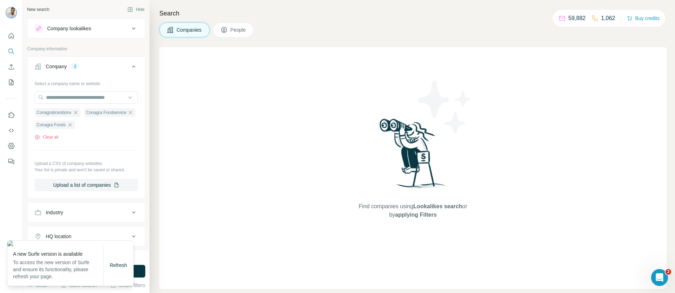
click at [115, 122] on ul "Conagrabrandsmx Conagra Foodservice Conagra Foods" at bounding box center [85, 118] width 103 height 21
click at [84, 99] on input "text" at bounding box center [85, 97] width 103 height 13
click at [76, 97] on input "text" at bounding box center [85, 97] width 103 height 13
paste input "**********"
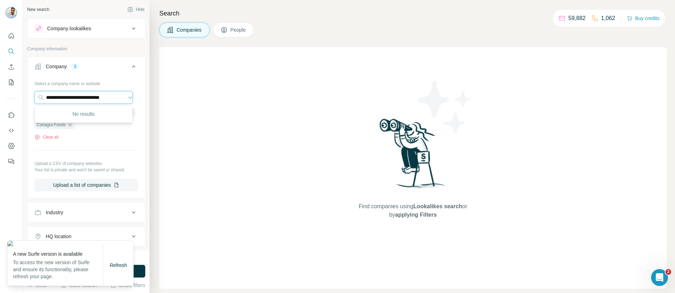
type input "**********"
click at [104, 114] on div "No results" at bounding box center [83, 114] width 95 height 14
click at [87, 98] on input "text" at bounding box center [83, 97] width 98 height 13
paste input "**********"
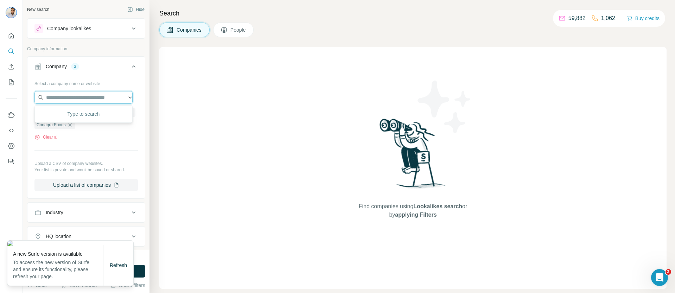
type input "**********"
click at [140, 135] on div "New search Hide Company lookalikes Company information Company 3 Select a compa…" at bounding box center [86, 125] width 127 height 250
click at [105, 100] on input "text" at bounding box center [83, 97] width 98 height 13
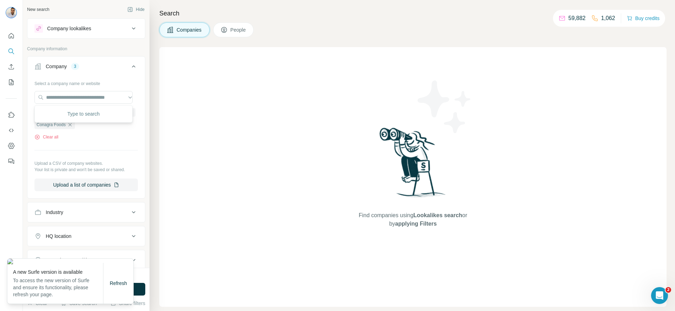
click at [180, 247] on div "Find companies using Lookalikes search or by applying Filters" at bounding box center [412, 177] width 507 height 260
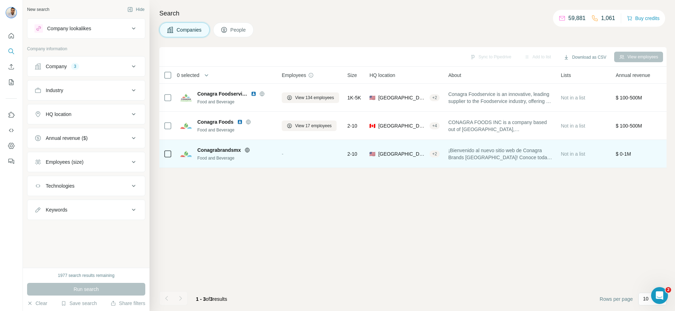
click at [183, 153] on img at bounding box center [186, 154] width 11 height 11
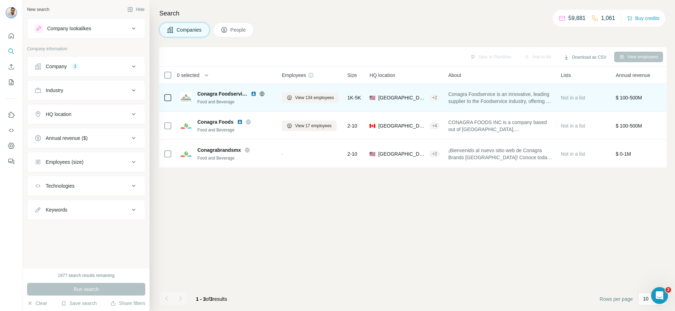
click at [263, 93] on icon at bounding box center [262, 94] width 2 height 5
click at [207, 96] on span "Conagra Foodservice" at bounding box center [222, 93] width 50 height 7
click at [189, 97] on img at bounding box center [186, 97] width 11 height 11
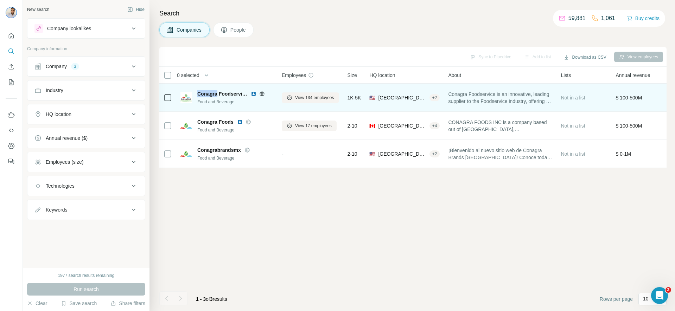
click at [189, 97] on img at bounding box center [186, 97] width 11 height 11
click at [317, 97] on span "View 134 employees" at bounding box center [314, 98] width 39 height 6
